Goal: Book appointment/travel/reservation

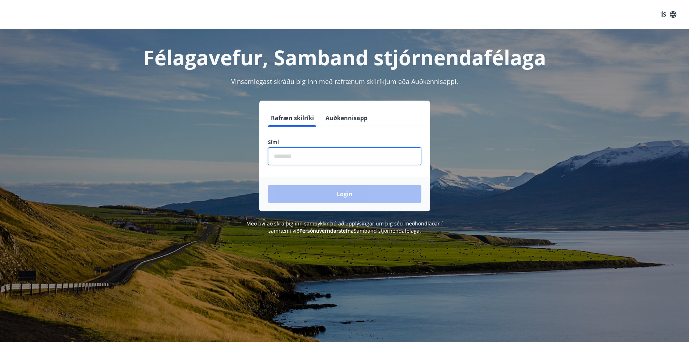
click at [281, 158] on input "phone" at bounding box center [344, 156] width 153 height 18
type input "********"
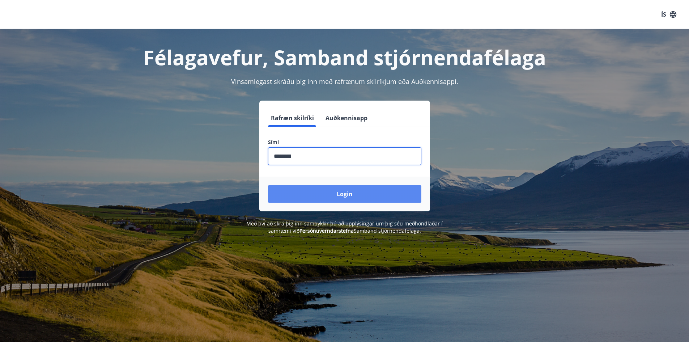
click at [350, 191] on button "Login" at bounding box center [344, 193] width 153 height 17
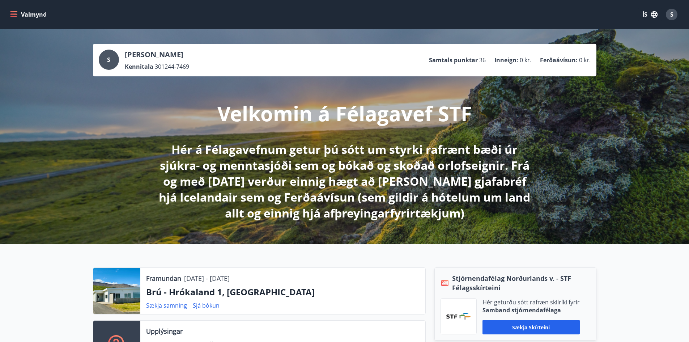
click at [13, 14] on icon "menu" at bounding box center [13, 14] width 7 height 7
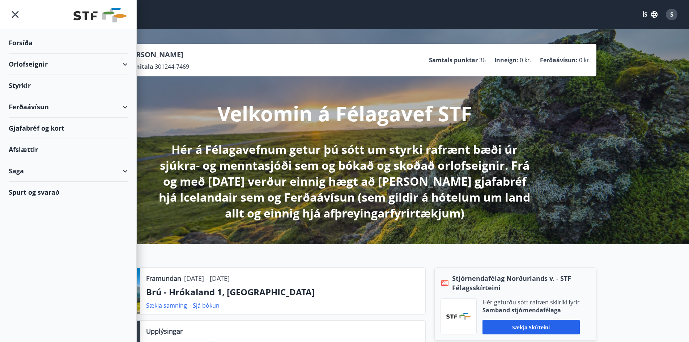
click at [36, 64] on div "Orlofseignir" at bounding box center [68, 63] width 119 height 21
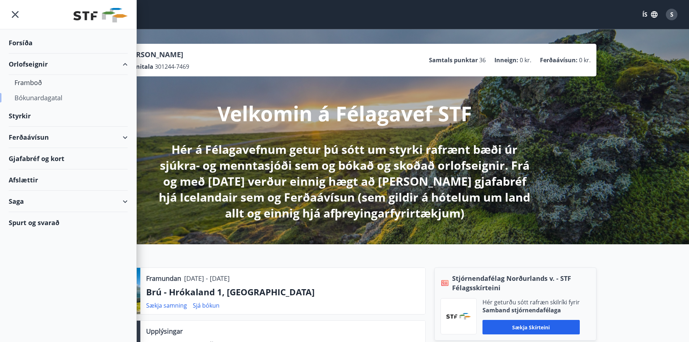
click at [42, 98] on div "Bókunardagatal" at bounding box center [67, 97] width 107 height 15
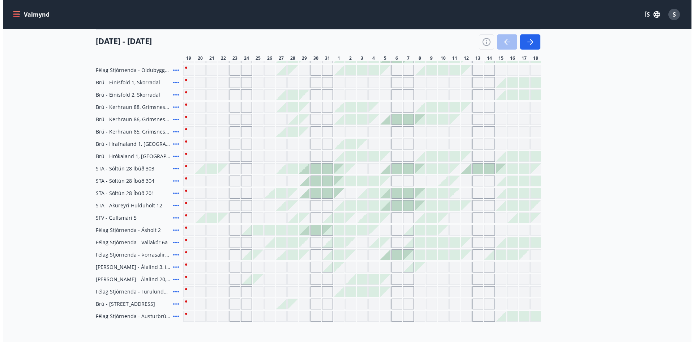
scroll to position [181, 0]
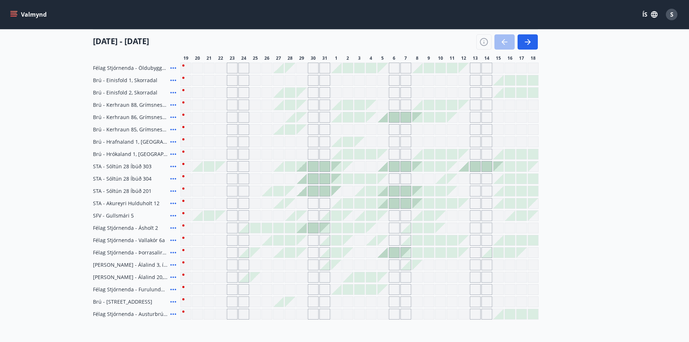
click at [172, 152] on icon at bounding box center [173, 154] width 9 height 9
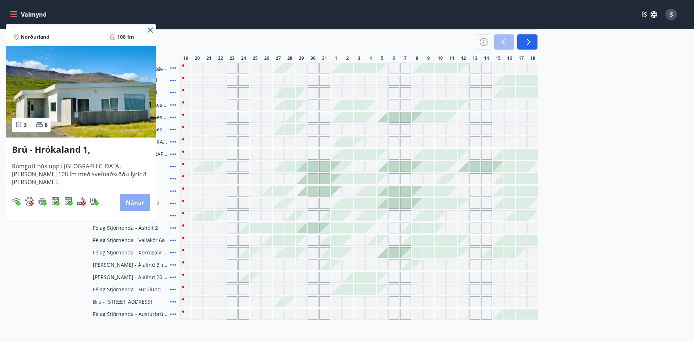
click at [138, 197] on button "Nánar" at bounding box center [135, 202] width 30 height 17
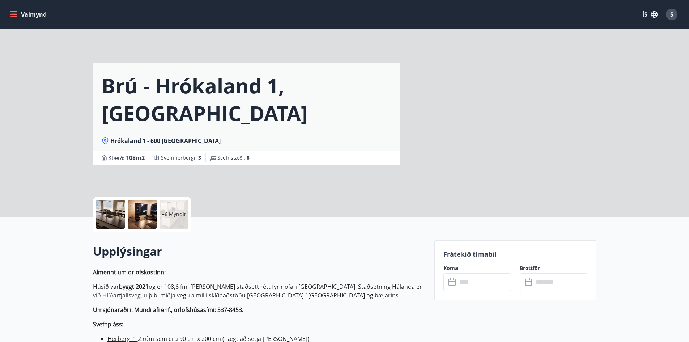
click at [479, 81] on div "Brú - Hrókaland 1, [GEOGRAPHIC_DATA] : 108 m2 [GEOGRAPHIC_DATA] : 3 Svefnstæði …" at bounding box center [344, 108] width 503 height 217
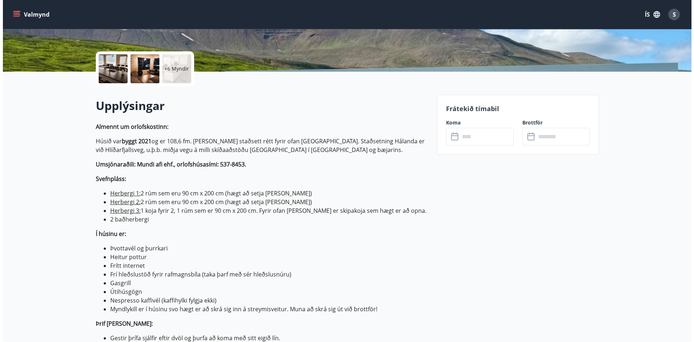
scroll to position [145, 0]
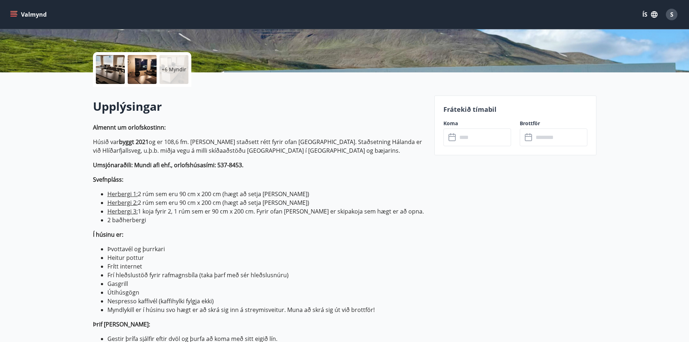
click at [454, 135] on icon at bounding box center [452, 137] width 9 height 9
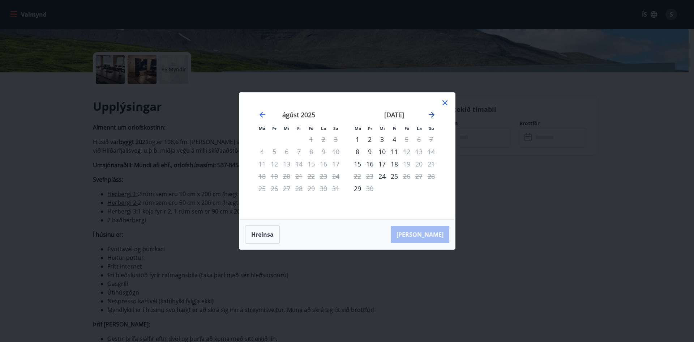
click at [433, 112] on icon "Move forward to switch to the next month." at bounding box center [431, 114] width 9 height 9
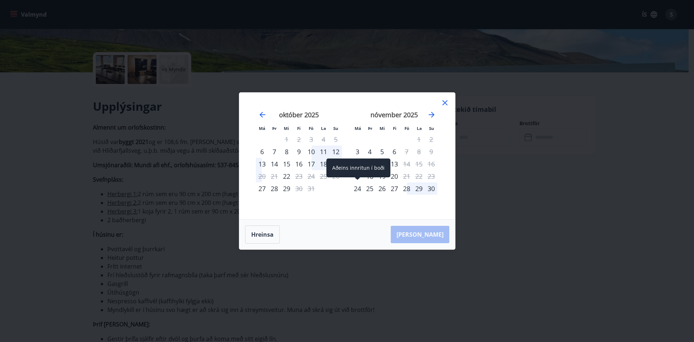
click at [355, 187] on div "24" at bounding box center [357, 188] width 12 height 12
click at [358, 185] on div "24" at bounding box center [357, 188] width 12 height 12
click at [359, 188] on div "24" at bounding box center [357, 188] width 12 height 12
drag, startPoint x: 359, startPoint y: 166, endPoint x: 356, endPoint y: 171, distance: 6.2
click at [359, 167] on div "Aðeins innritun í boði" at bounding box center [358, 167] width 64 height 19
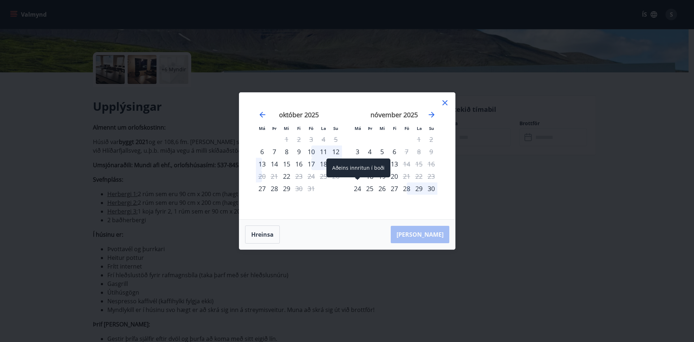
click at [359, 184] on div "24" at bounding box center [357, 188] width 12 height 12
click at [368, 185] on div "25" at bounding box center [370, 188] width 12 height 12
